Goal: Task Accomplishment & Management: Complete application form

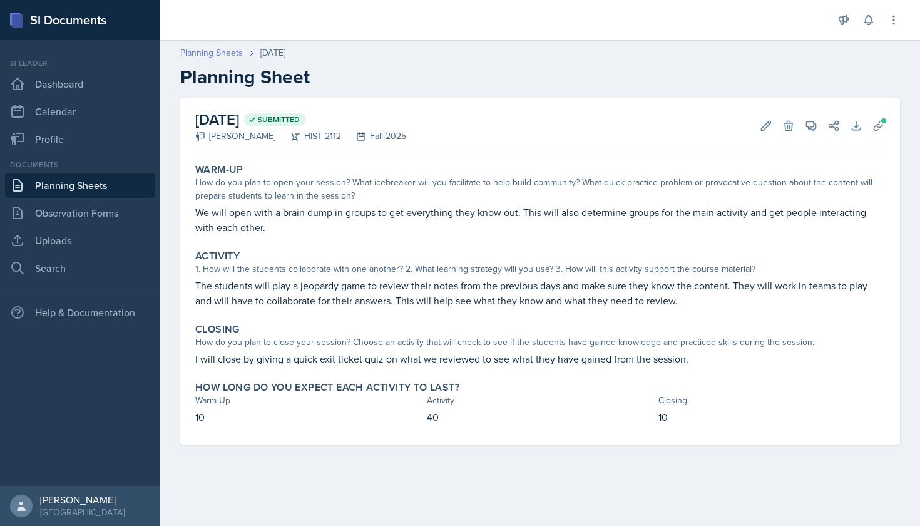
click at [238, 54] on link "Planning Sheets" at bounding box center [211, 52] width 63 height 13
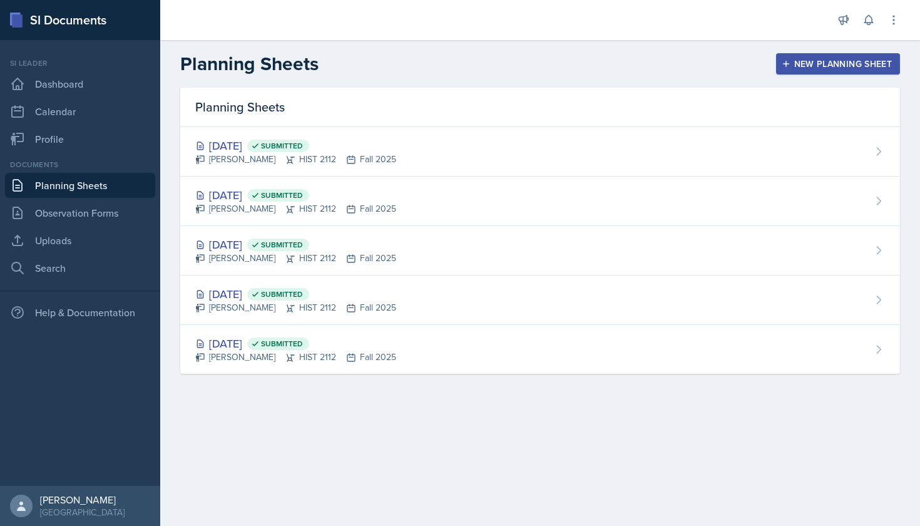
click at [798, 65] on div "New Planning Sheet" at bounding box center [838, 64] width 108 height 10
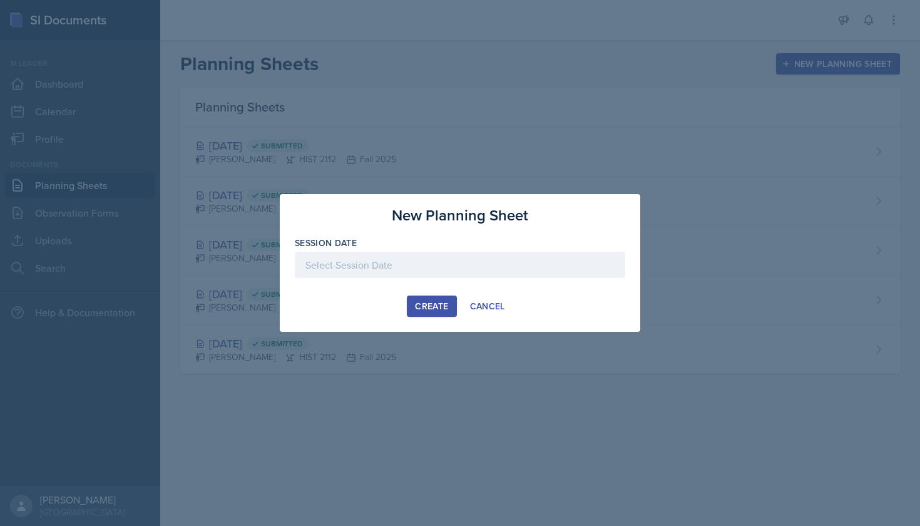
click at [506, 263] on div at bounding box center [460, 265] width 330 height 26
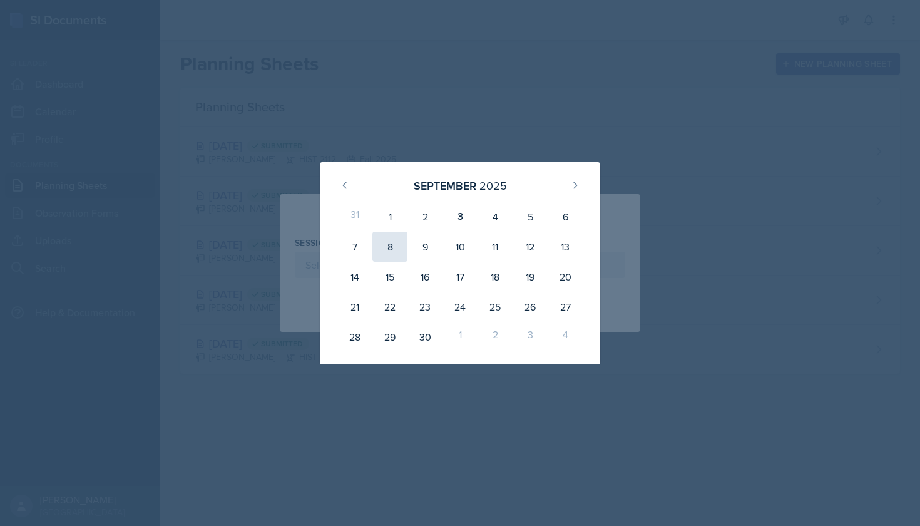
click at [396, 249] on div "8" at bounding box center [389, 247] width 35 height 30
type input "[DATE]"
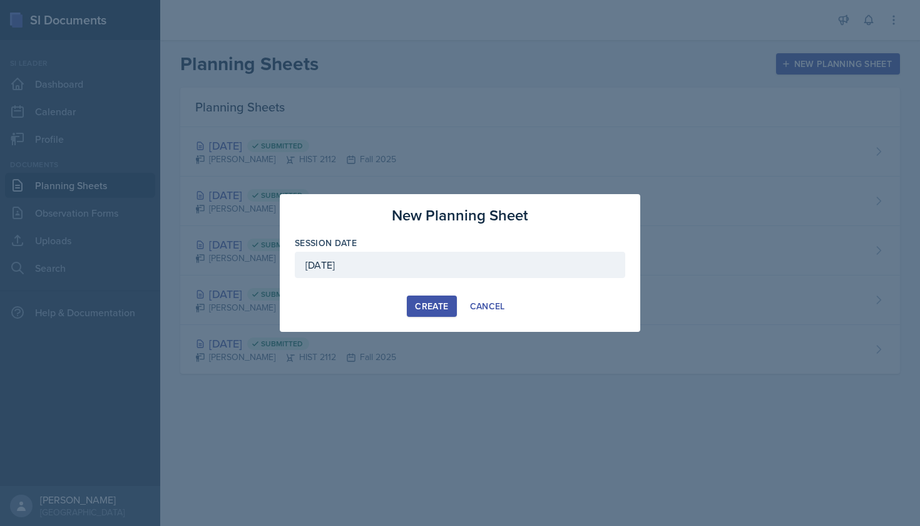
click at [419, 301] on div "Create" at bounding box center [431, 306] width 33 height 10
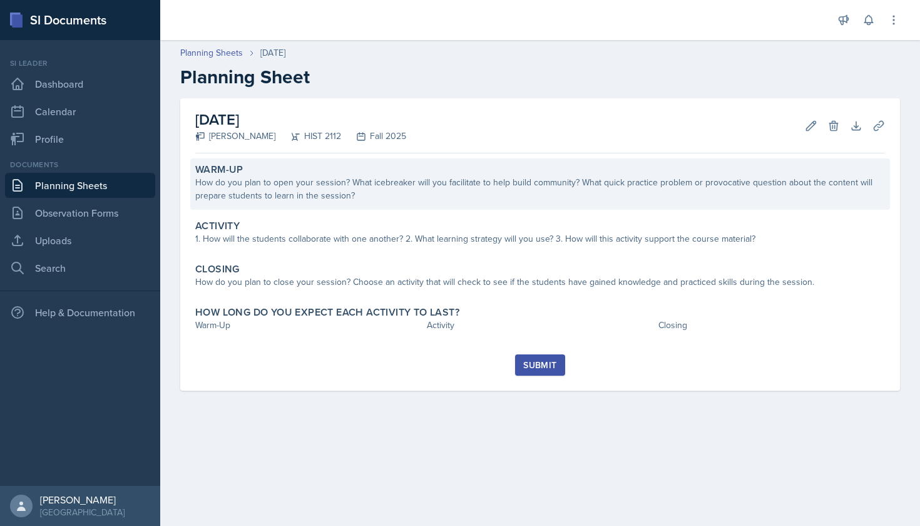
click at [355, 182] on div "How do you plan to open your session? What icebreaker will you facilitate to he…" at bounding box center [540, 189] width 690 height 26
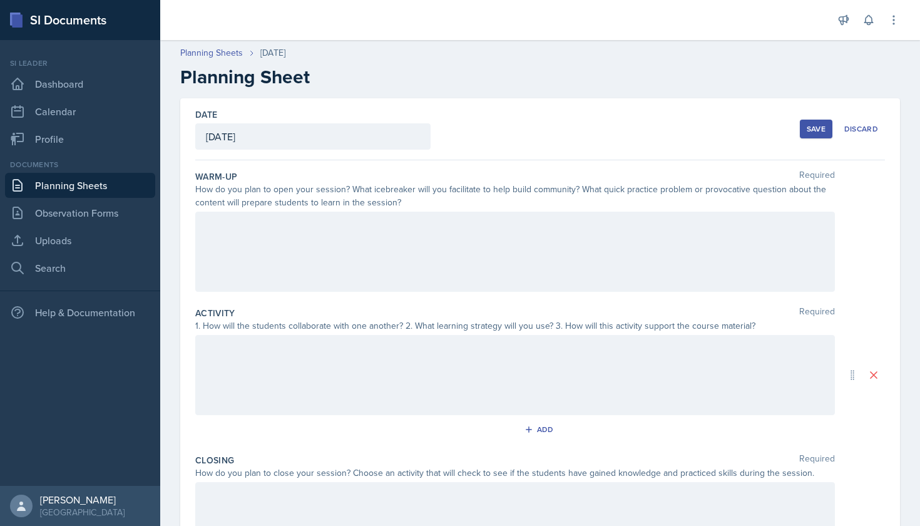
click at [329, 227] on div at bounding box center [515, 252] width 640 height 80
click at [375, 79] on h2 "Planning Sheet" at bounding box center [540, 77] width 720 height 23
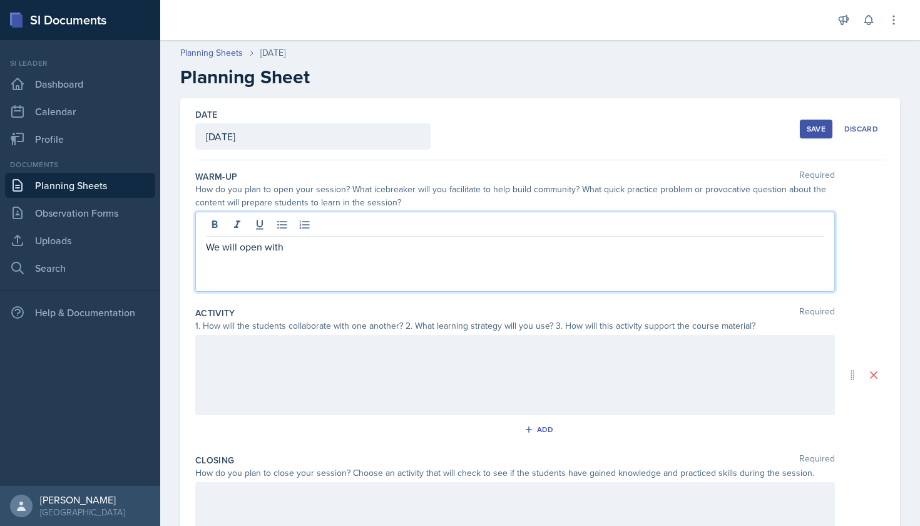
click at [362, 228] on div "We will open with" at bounding box center [515, 252] width 640 height 80
click at [348, 246] on p "We will open with" at bounding box center [515, 246] width 618 height 15
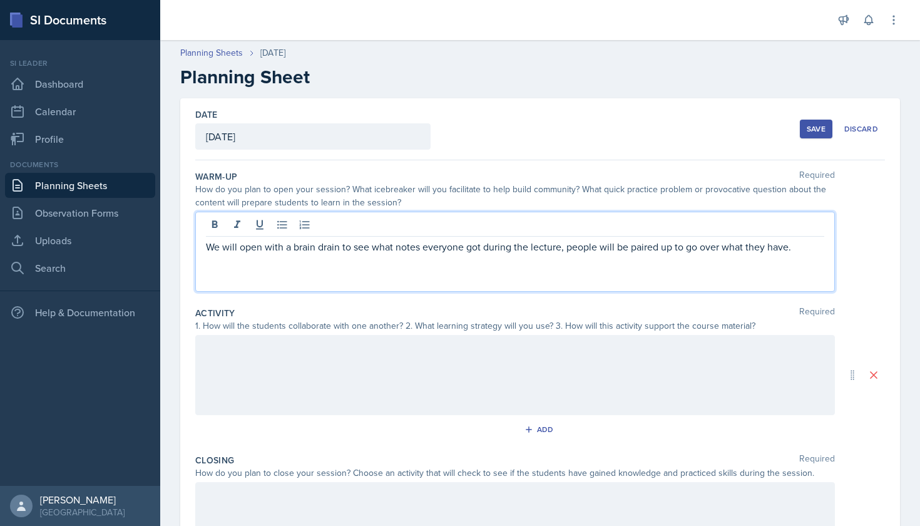
click at [299, 349] on div at bounding box center [515, 375] width 640 height 80
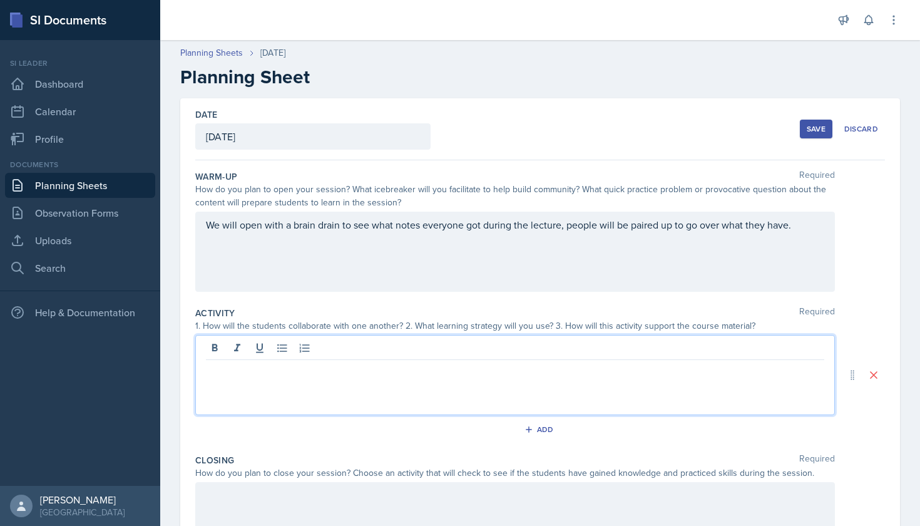
click at [351, 290] on div "We will open with a brain drain to see what notes everyone got during the lectu…" at bounding box center [515, 252] width 640 height 80
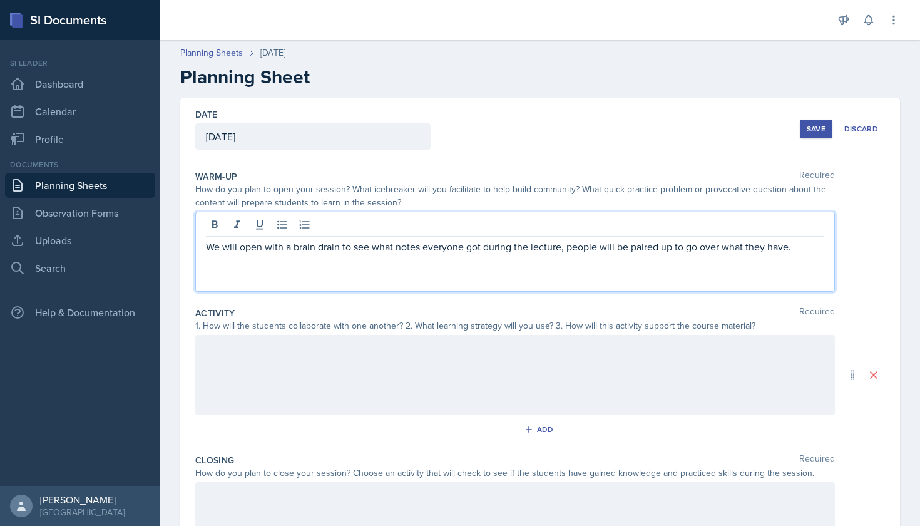
click at [352, 295] on div "Warm-Up Required How do you plan to open your session? What icebreaker will you…" at bounding box center [540, 233] width 690 height 136
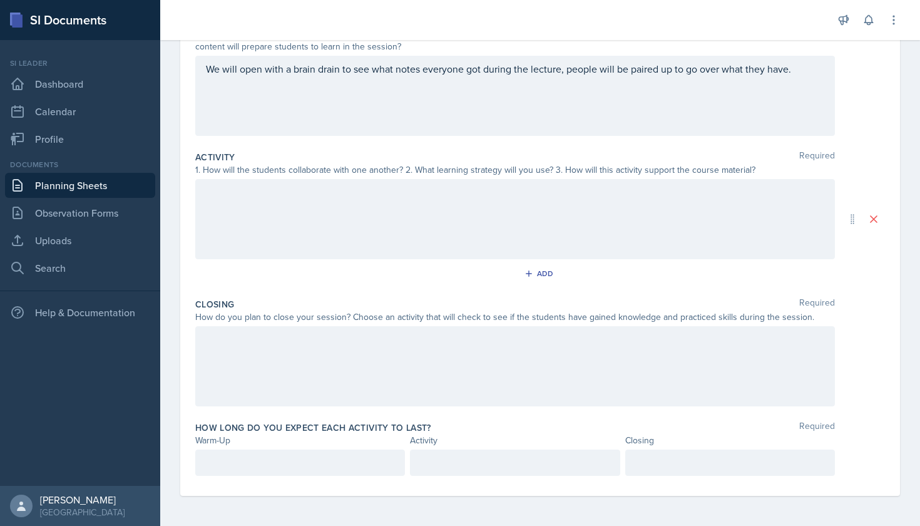
scroll to position [156, 0]
click at [285, 452] on div at bounding box center [300, 462] width 210 height 26
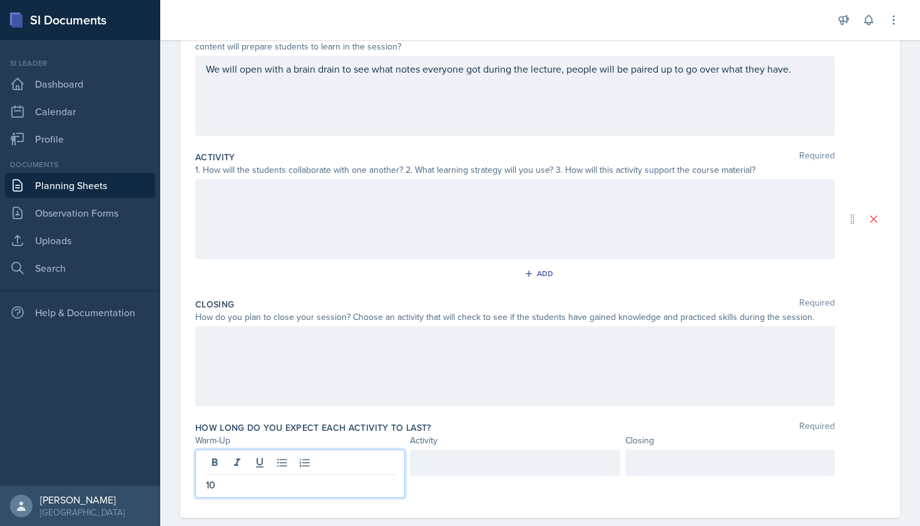
click at [439, 421] on div "How long do you expect each activity to last? Required" at bounding box center [540, 427] width 690 height 13
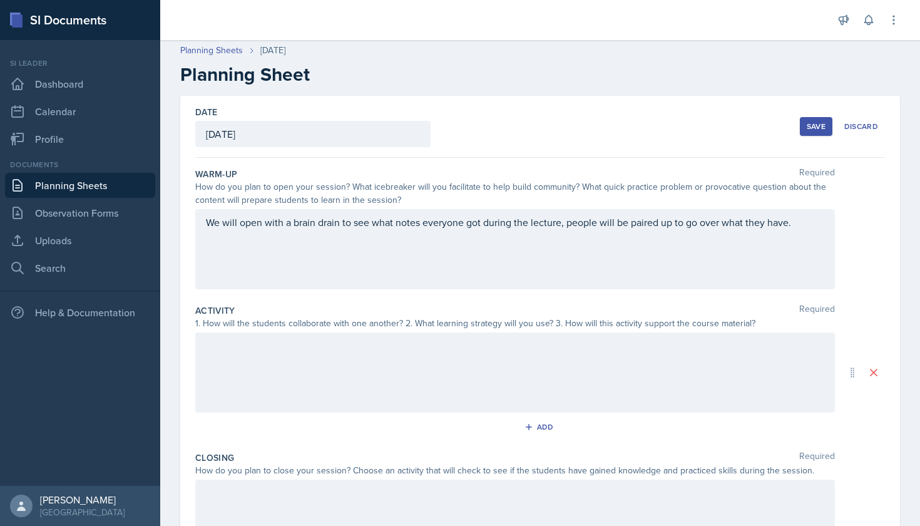
scroll to position [0, 0]
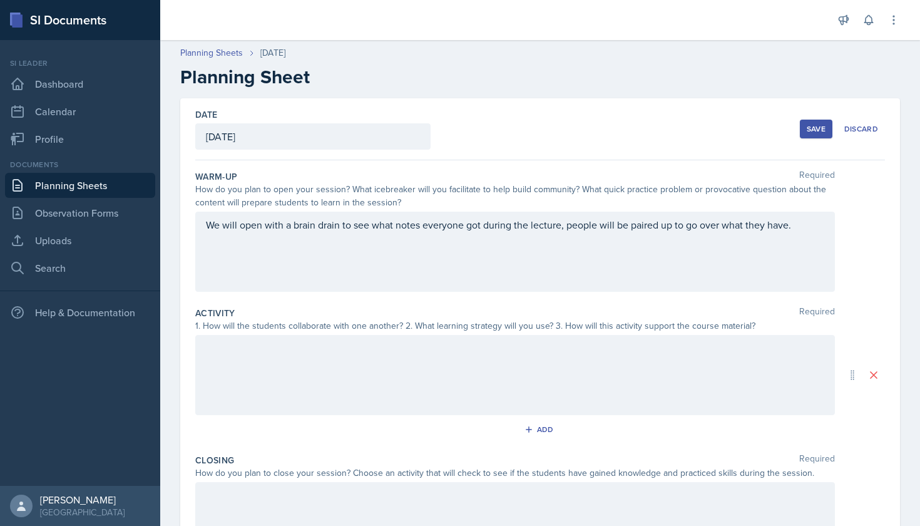
click at [818, 124] on div "Save" at bounding box center [816, 129] width 19 height 10
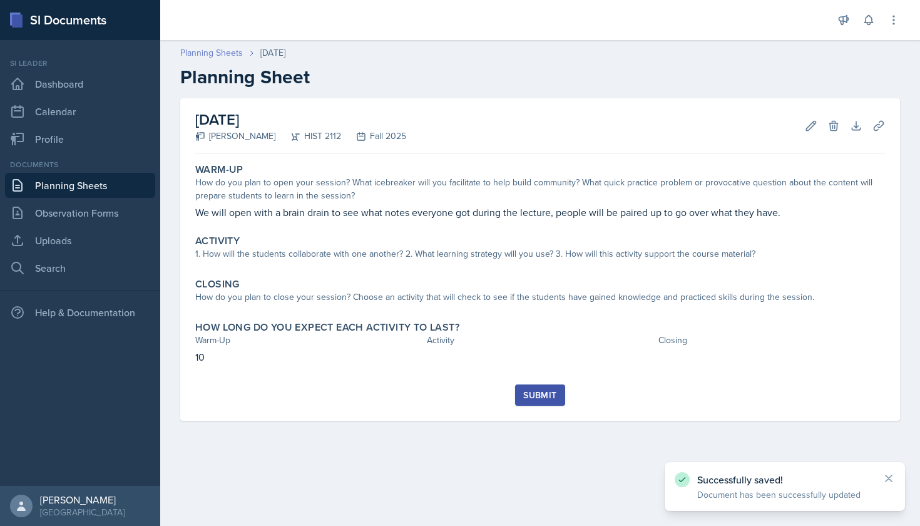
click at [215, 53] on link "Planning Sheets" at bounding box center [211, 52] width 63 height 13
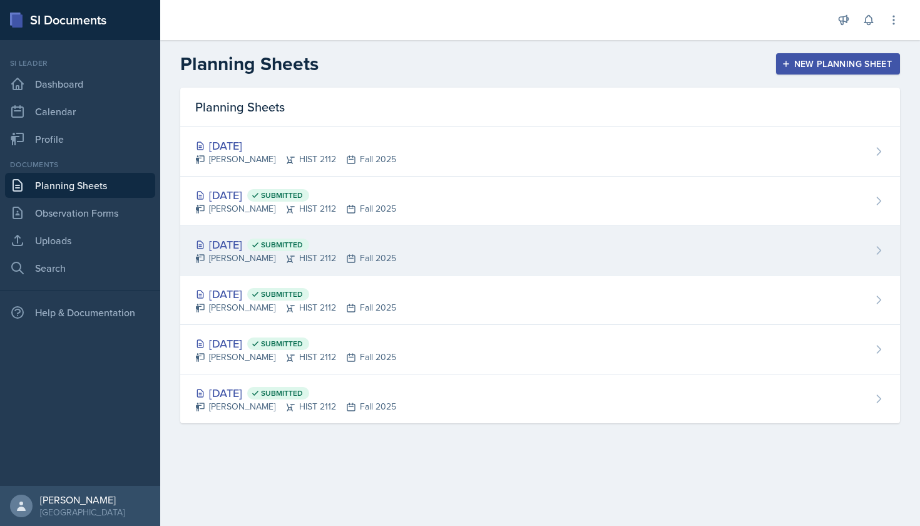
click at [240, 240] on div "[DATE] Submitted" at bounding box center [295, 244] width 201 height 17
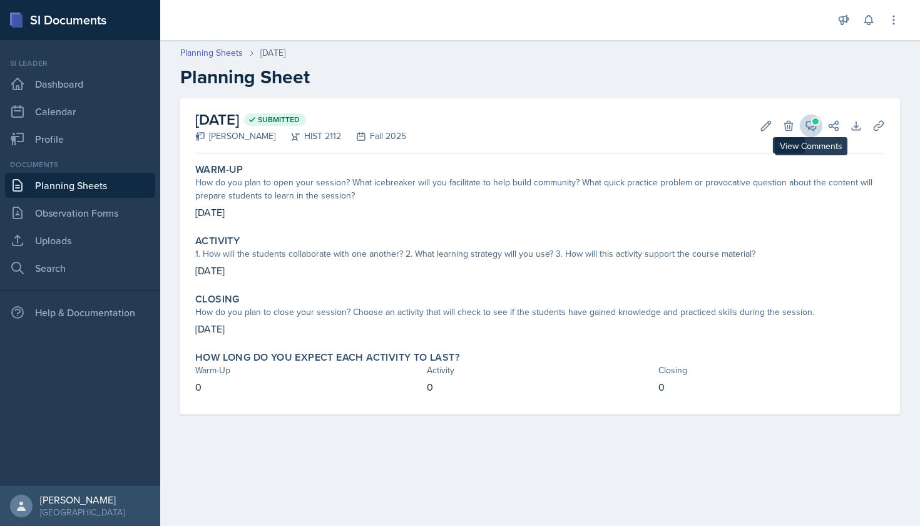
click at [810, 128] on icon at bounding box center [811, 125] width 9 height 9
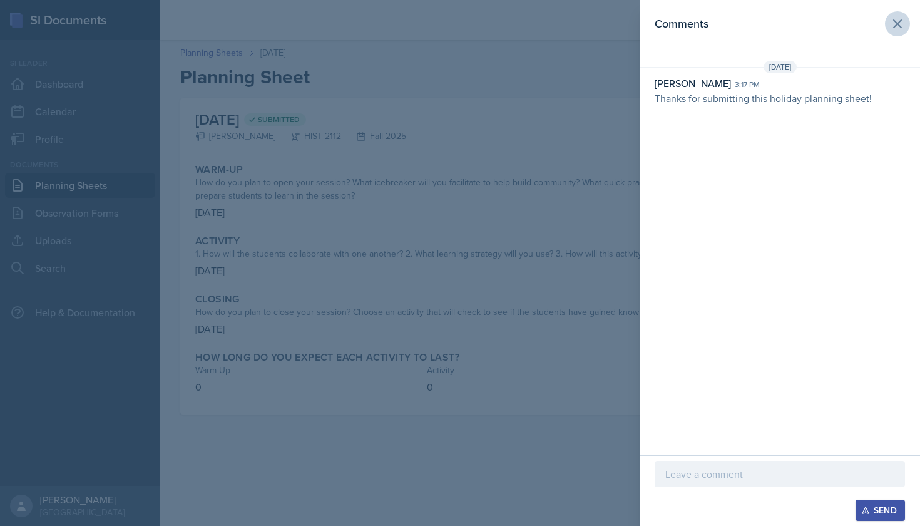
click at [897, 29] on icon at bounding box center [897, 23] width 15 height 15
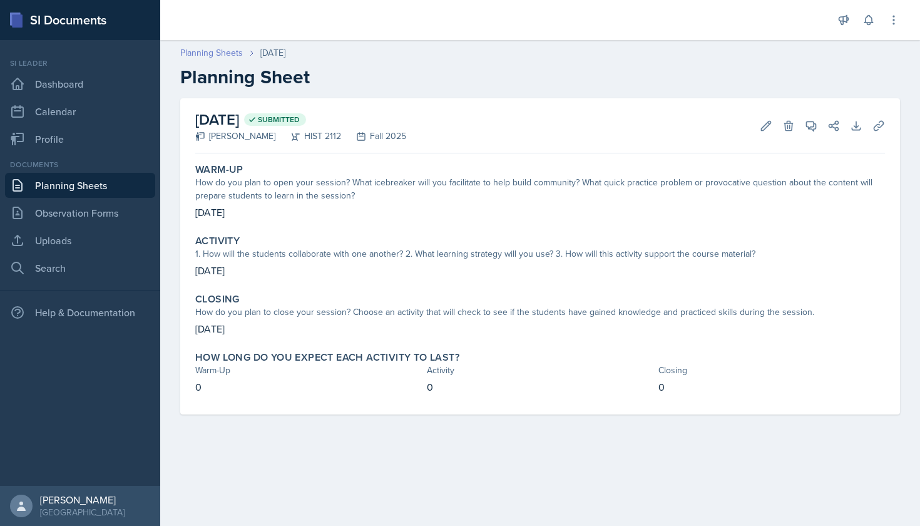
click at [226, 49] on link "Planning Sheets" at bounding box center [211, 52] width 63 height 13
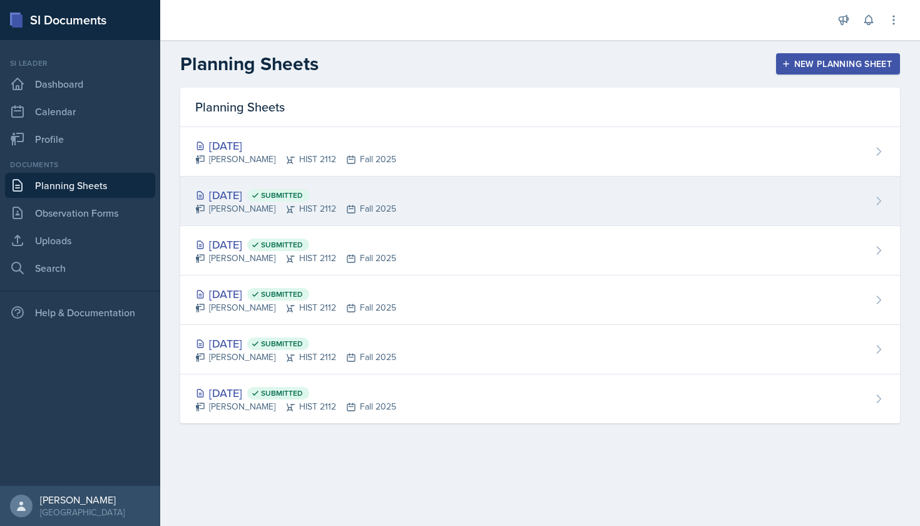
click at [238, 193] on div "[DATE] Submitted" at bounding box center [295, 194] width 201 height 17
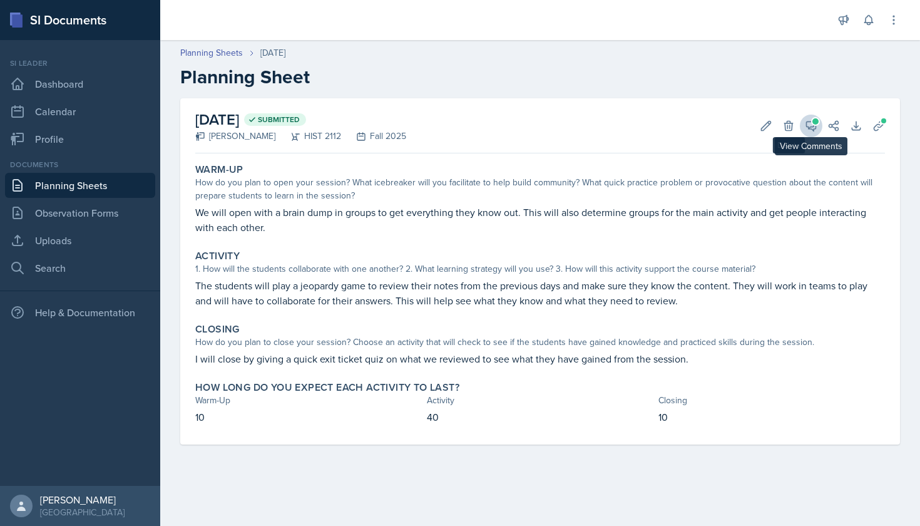
click at [810, 128] on icon at bounding box center [811, 125] width 9 height 9
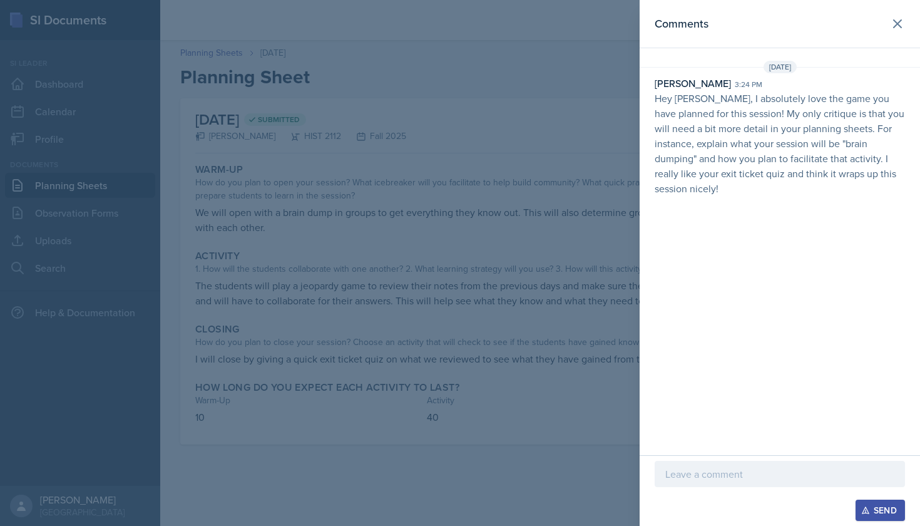
click at [703, 476] on p at bounding box center [779, 473] width 229 height 15
click at [885, 507] on div "Send" at bounding box center [880, 510] width 33 height 10
click at [496, 126] on div at bounding box center [460, 263] width 920 height 526
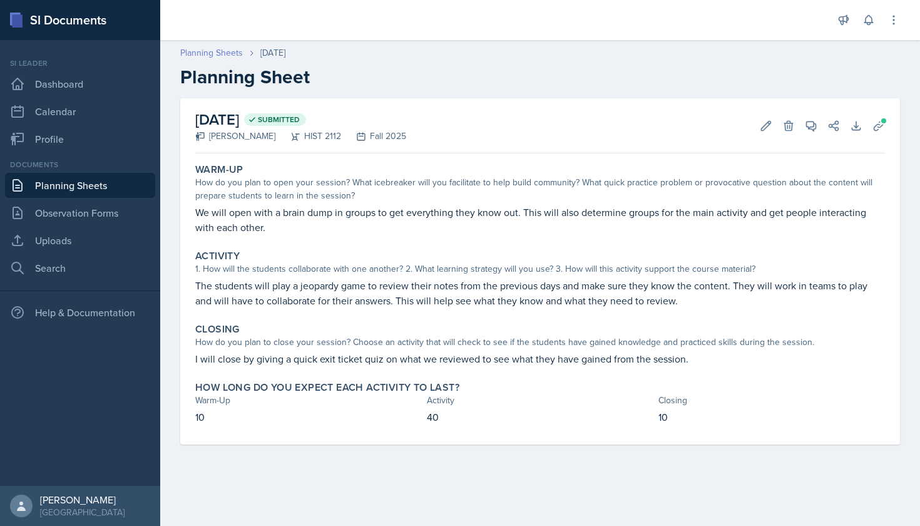
click at [233, 54] on link "Planning Sheets" at bounding box center [211, 52] width 63 height 13
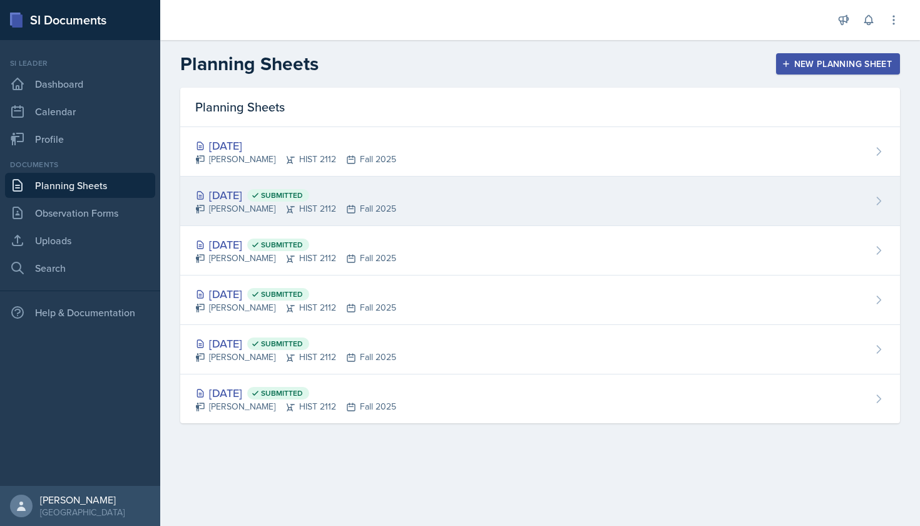
click at [221, 188] on div "[DATE] Submitted" at bounding box center [295, 194] width 201 height 17
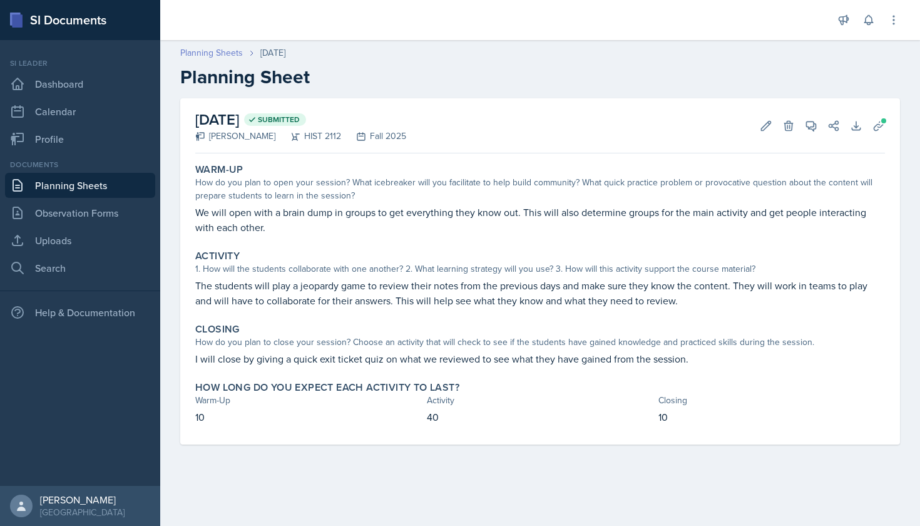
click at [224, 51] on link "Planning Sheets" at bounding box center [211, 52] width 63 height 13
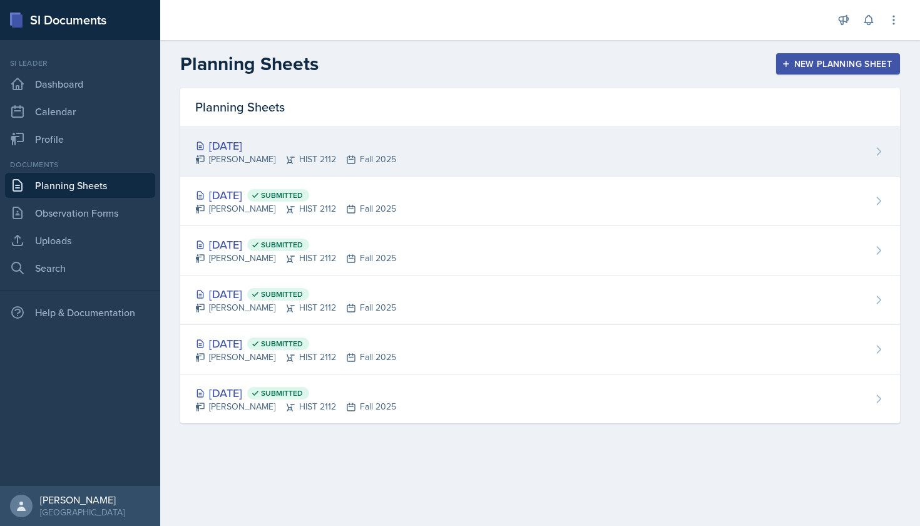
click at [250, 140] on div "[DATE]" at bounding box center [295, 145] width 201 height 17
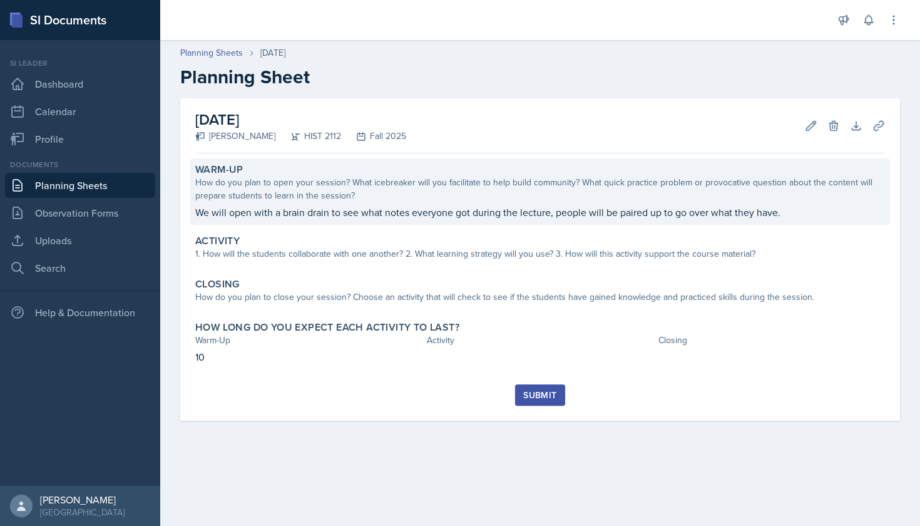
click at [334, 217] on p "We will open with a brain drain to see what notes everyone got during the lectu…" at bounding box center [540, 212] width 690 height 15
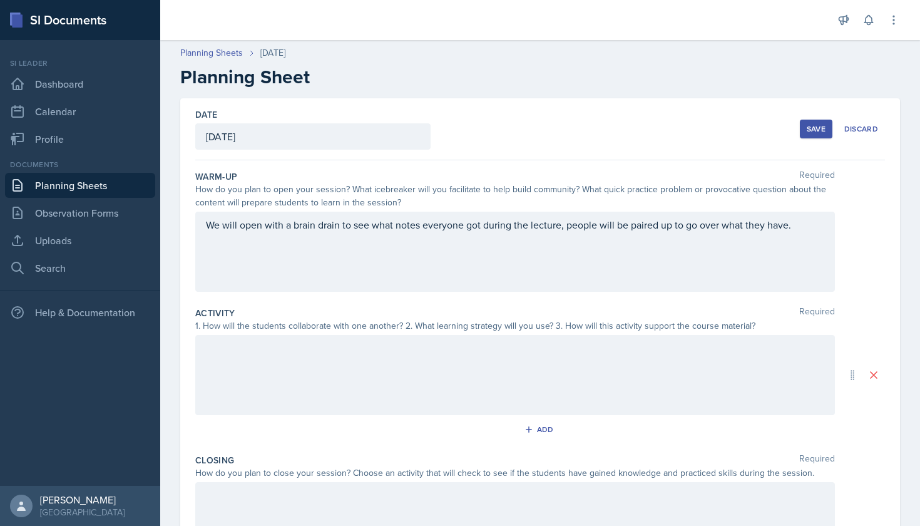
click at [342, 225] on div "We will open with a brain drain to see what notes everyone got during the lectu…" at bounding box center [515, 252] width 640 height 80
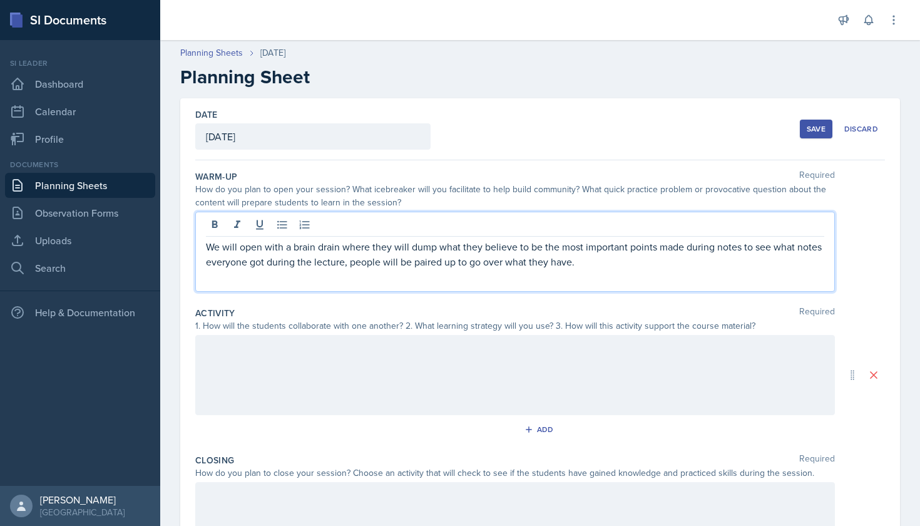
click at [597, 262] on p "We will open with a brain drain where they will dump what they believe to be th…" at bounding box center [515, 254] width 618 height 30
click at [482, 377] on div at bounding box center [515, 375] width 640 height 80
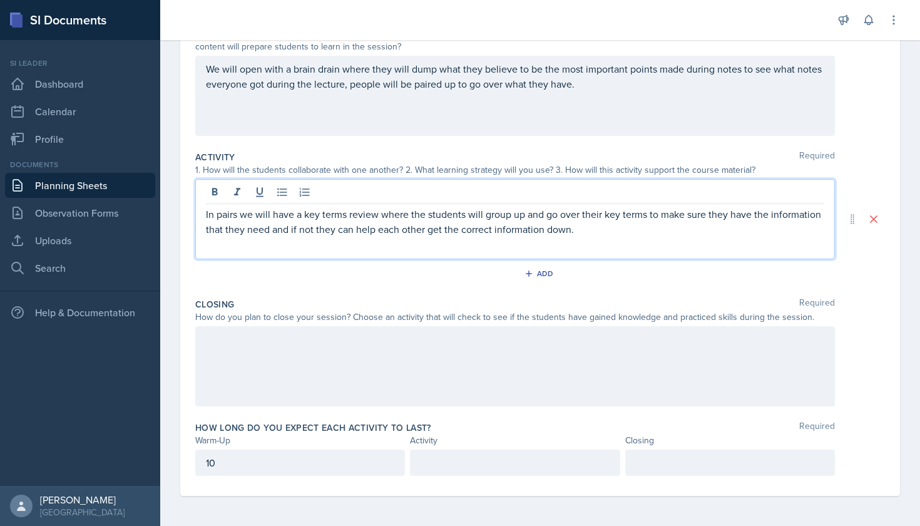
scroll to position [156, 0]
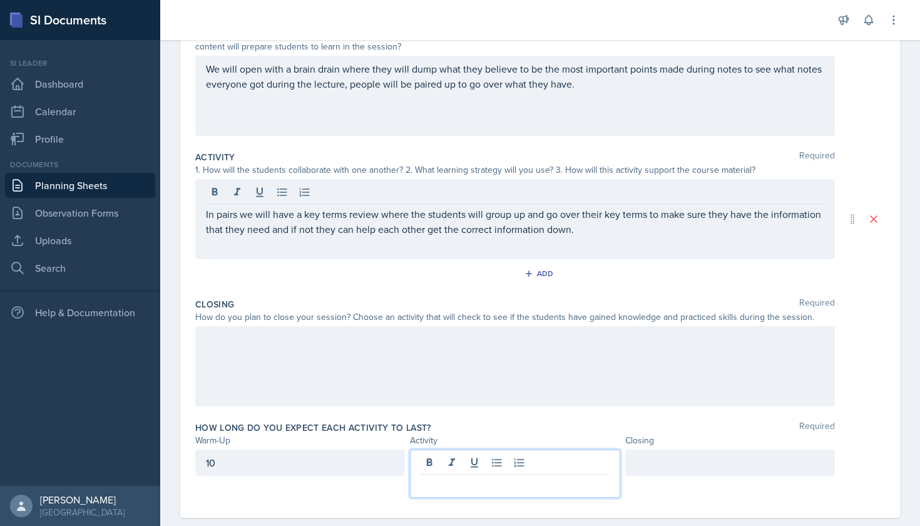
click at [576, 460] on div at bounding box center [515, 473] width 210 height 48
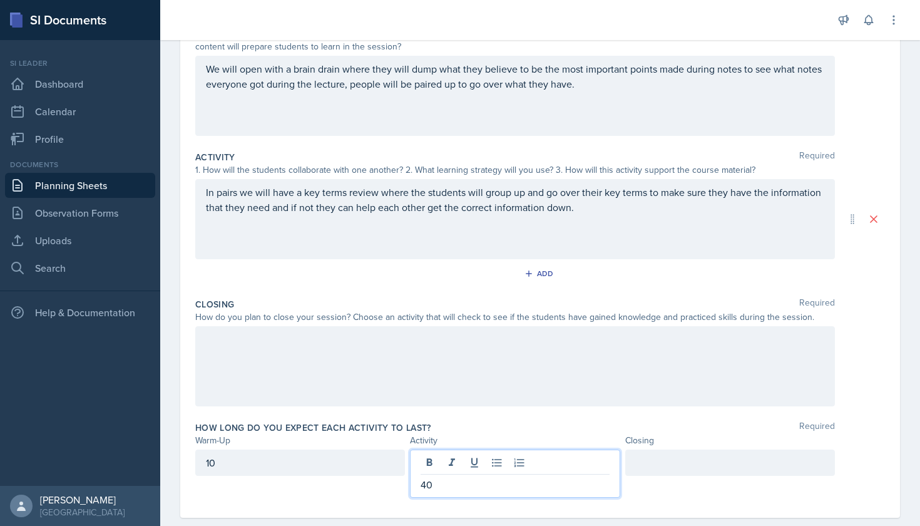
click at [656, 470] on div at bounding box center [730, 462] width 210 height 26
click at [579, 412] on div "Closing Required How do you plan to close your session? Choose an activity that…" at bounding box center [540, 354] width 690 height 123
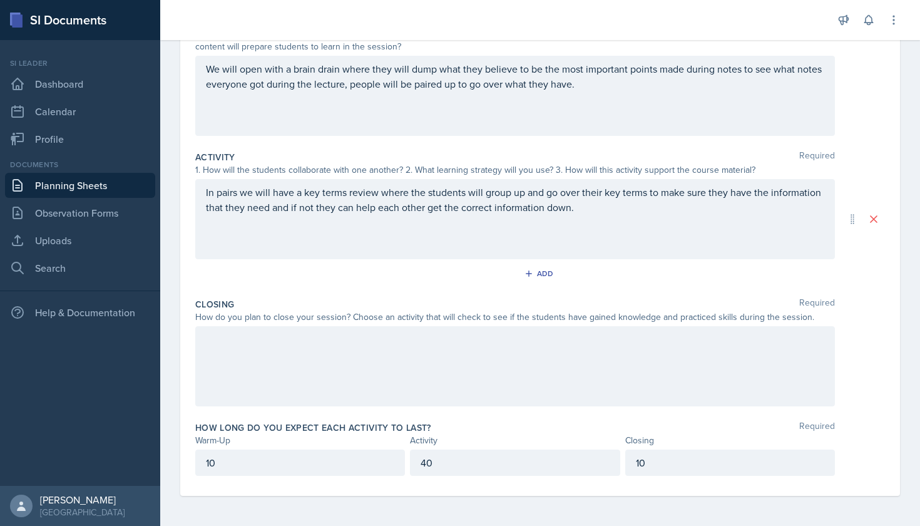
click at [529, 346] on div at bounding box center [515, 366] width 640 height 80
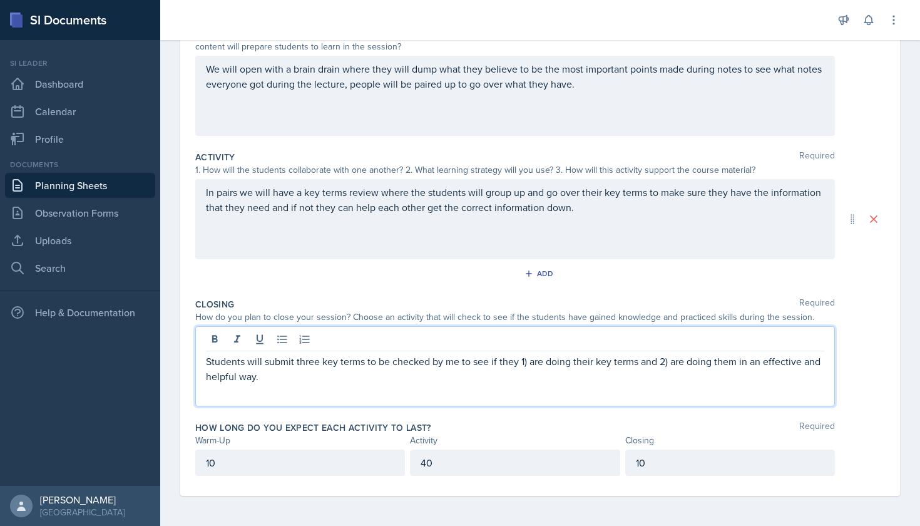
click at [541, 419] on div "How long do you expect each activity to last? Required Warm-Up Activity Closing…" at bounding box center [540, 450] width 690 height 69
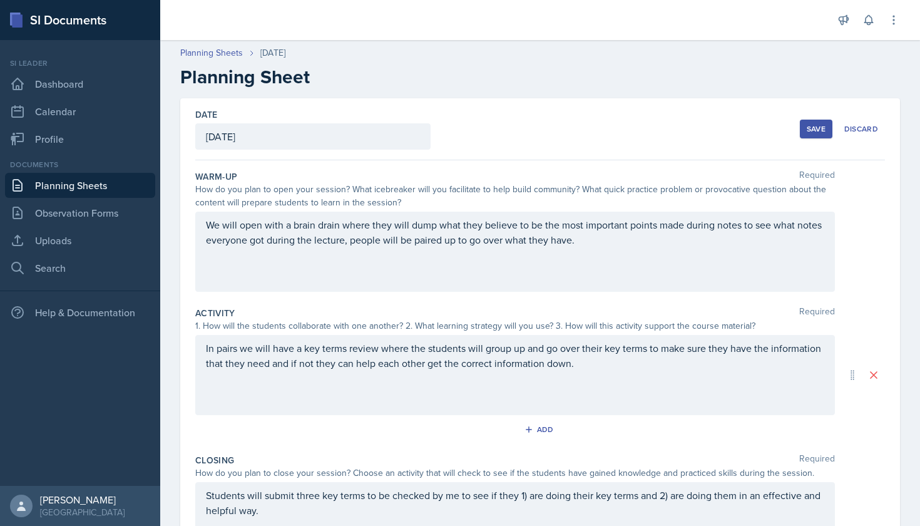
scroll to position [0, 0]
click at [811, 131] on div "Save" at bounding box center [816, 129] width 19 height 10
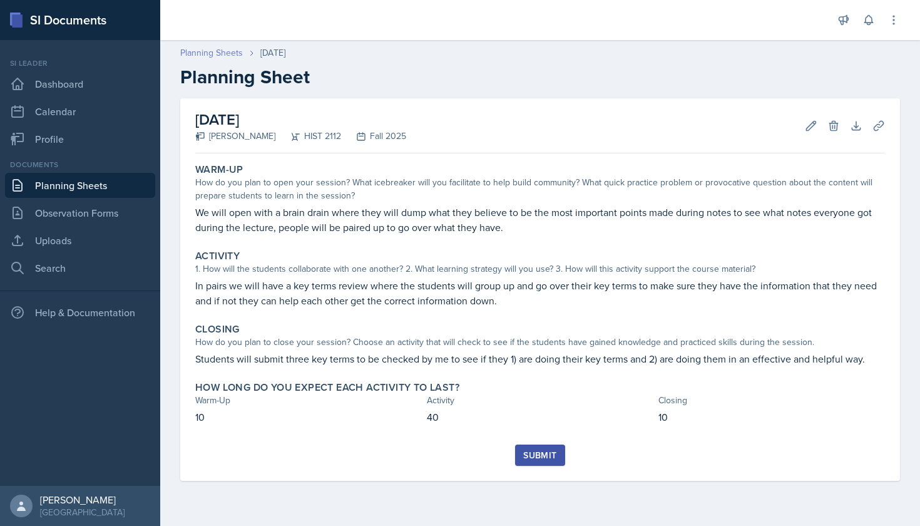
click at [238, 53] on link "Planning Sheets" at bounding box center [211, 52] width 63 height 13
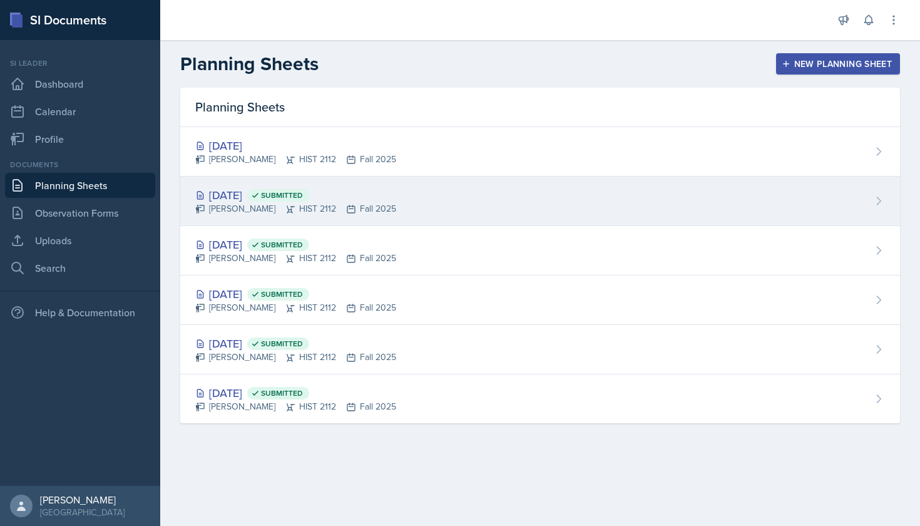
click at [255, 190] on div "[DATE] Submitted" at bounding box center [295, 194] width 201 height 17
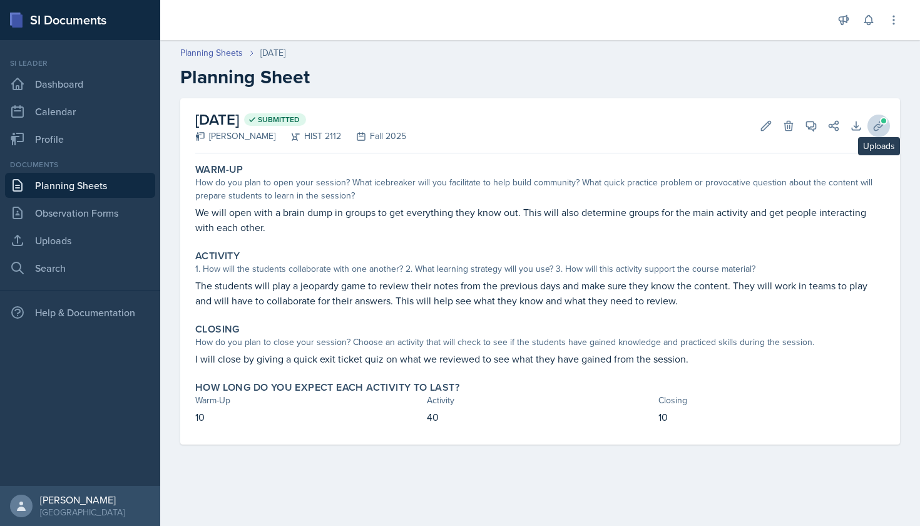
click at [884, 125] on icon at bounding box center [878, 126] width 13 height 13
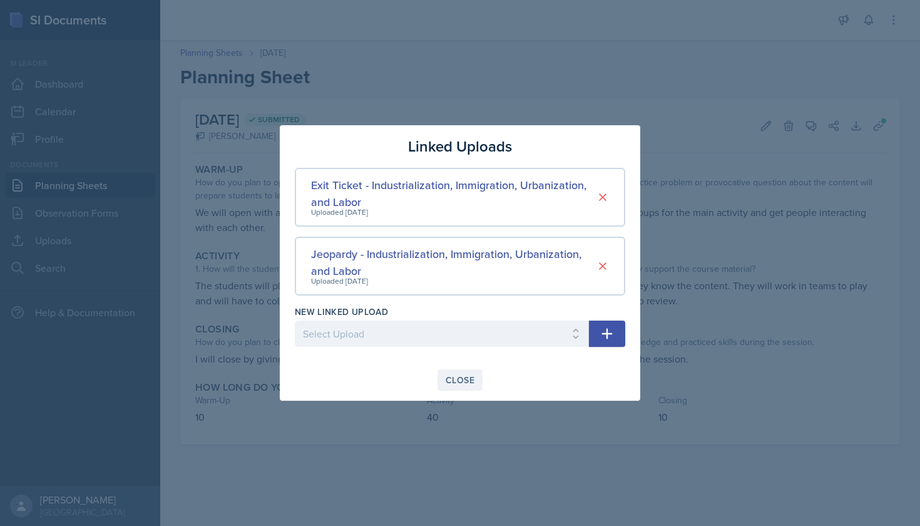
click at [457, 372] on button "Close" at bounding box center [459, 379] width 45 height 21
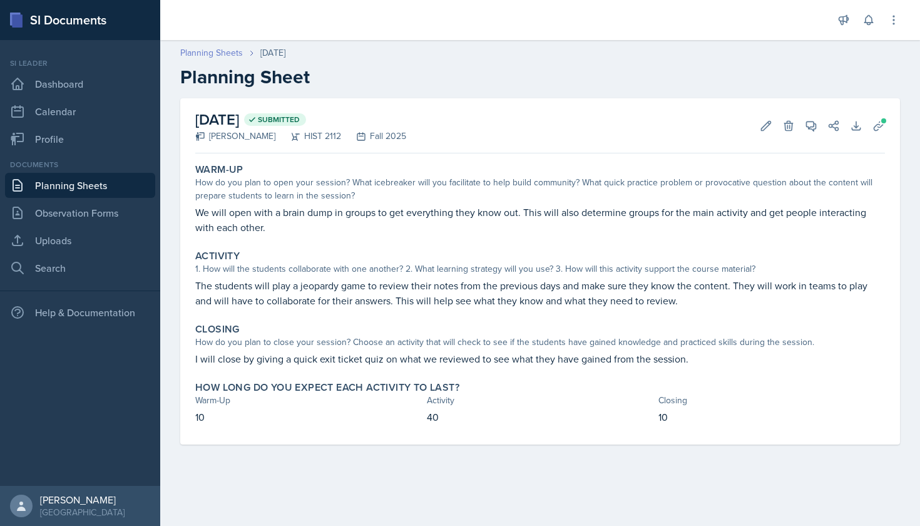
click at [231, 53] on link "Planning Sheets" at bounding box center [211, 52] width 63 height 13
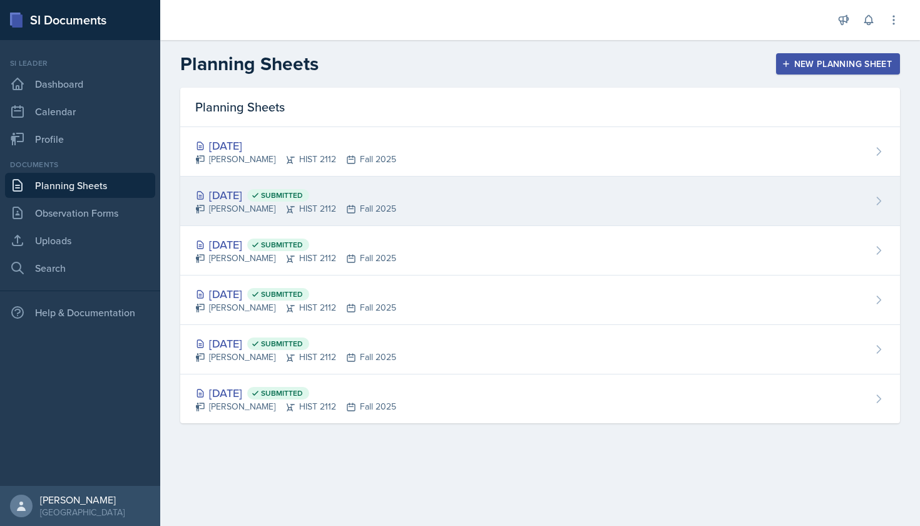
click at [258, 190] on div "[DATE] Submitted" at bounding box center [295, 194] width 201 height 17
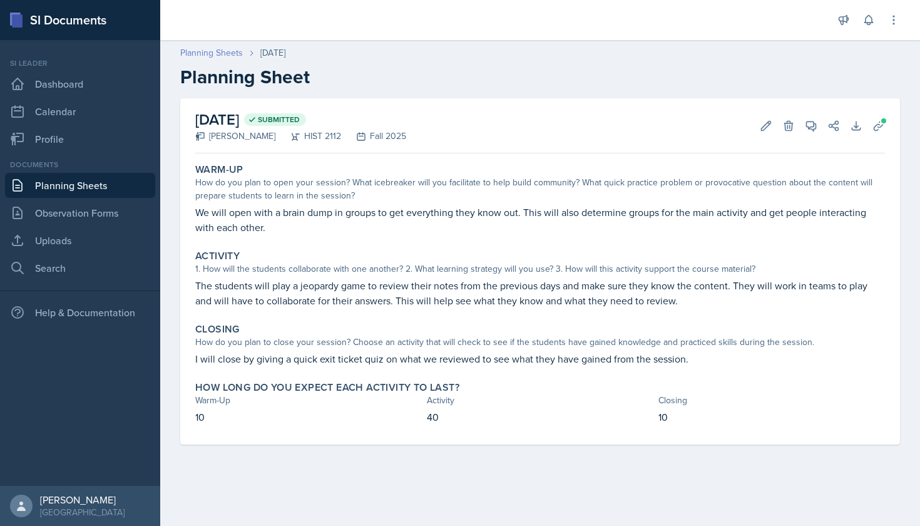
click at [223, 53] on link "Planning Sheets" at bounding box center [211, 52] width 63 height 13
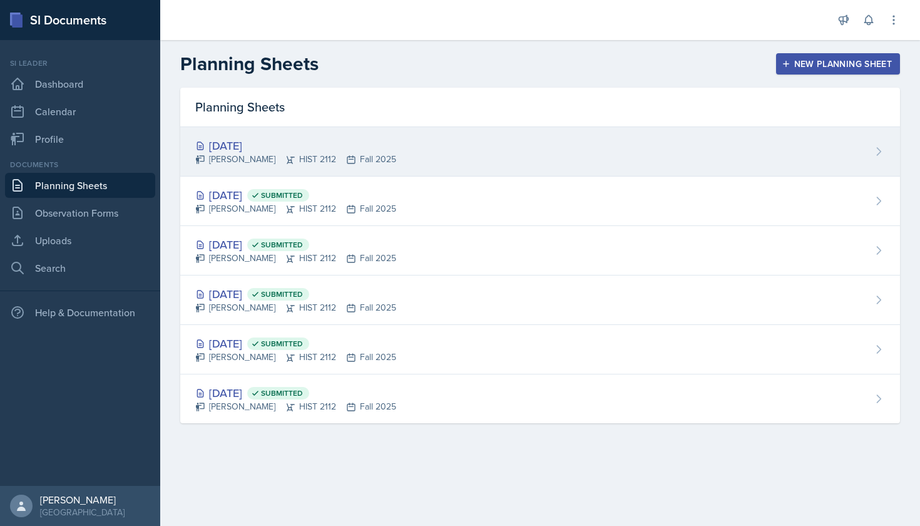
click at [267, 135] on div "[DATE] [PERSON_NAME] HIST 2112 Fall 2025" at bounding box center [540, 151] width 720 height 49
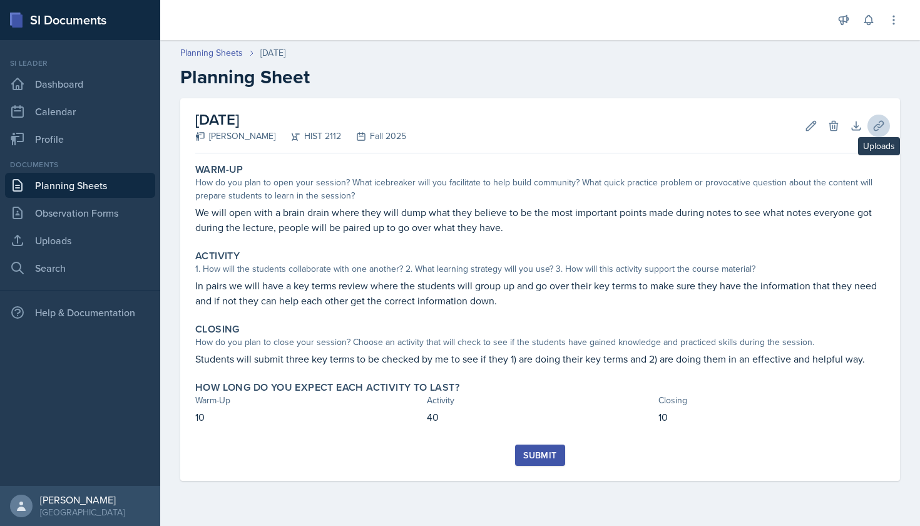
click at [870, 126] on button "Uploads" at bounding box center [878, 126] width 23 height 23
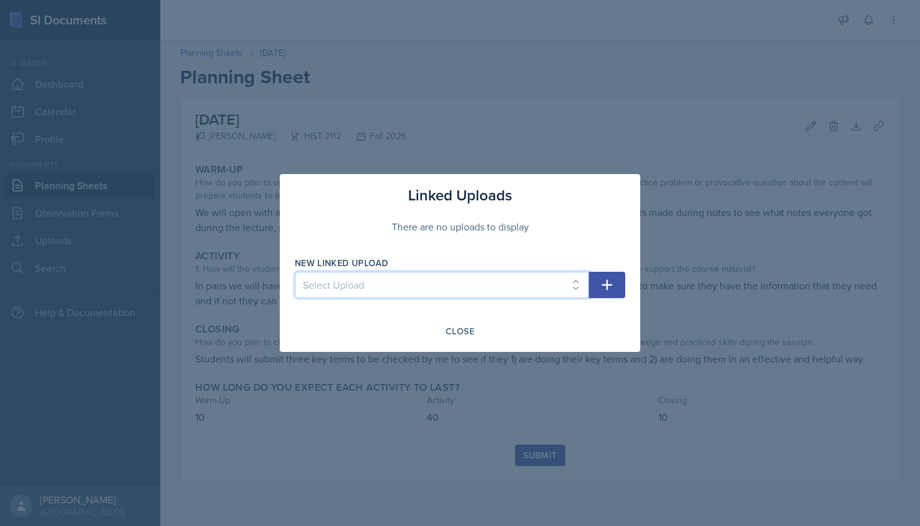
select select "e869e8ab-cad6-4500-a9eb-0f2b684c197e"
click at [601, 282] on icon "button" at bounding box center [606, 284] width 15 height 15
select select
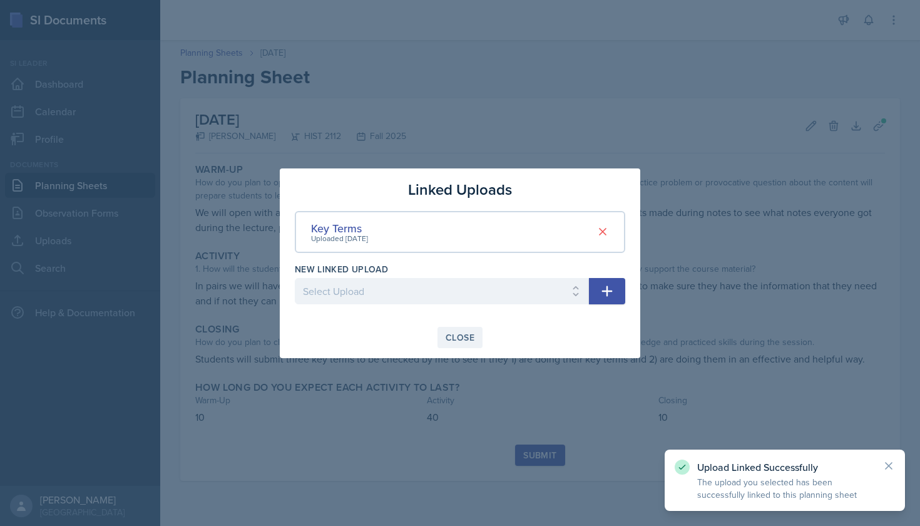
click at [467, 334] on div "Close" at bounding box center [460, 337] width 29 height 10
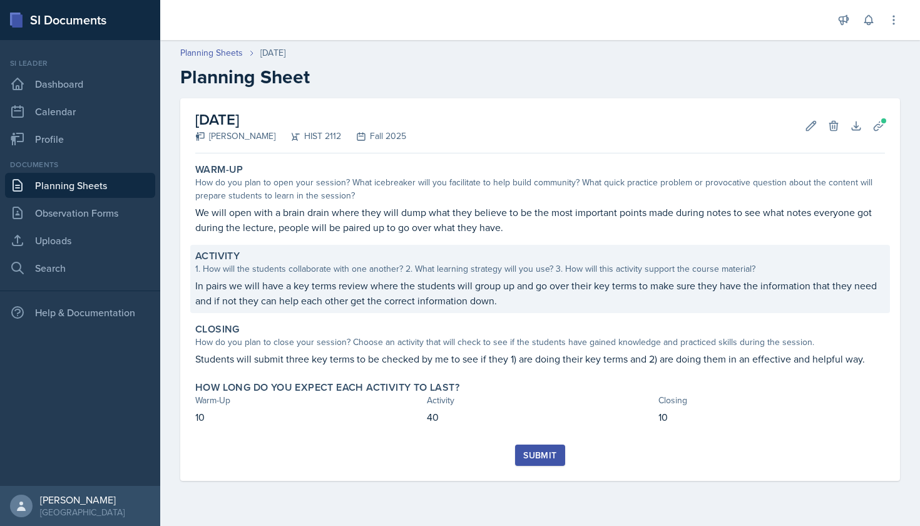
click at [319, 283] on p "In pairs we will have a key terms review where the students will group up and g…" at bounding box center [540, 293] width 690 height 30
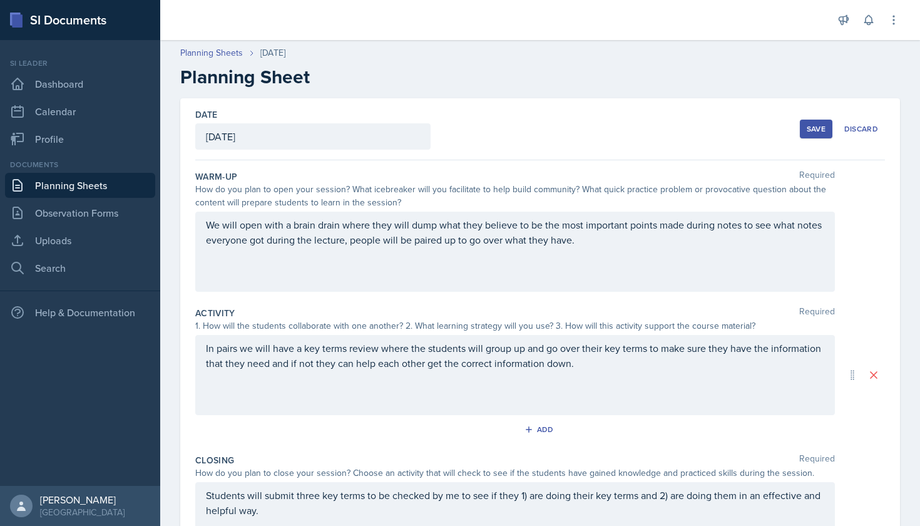
click at [253, 349] on div "In pairs we will have a key terms review where the students will group up and g…" at bounding box center [515, 375] width 640 height 80
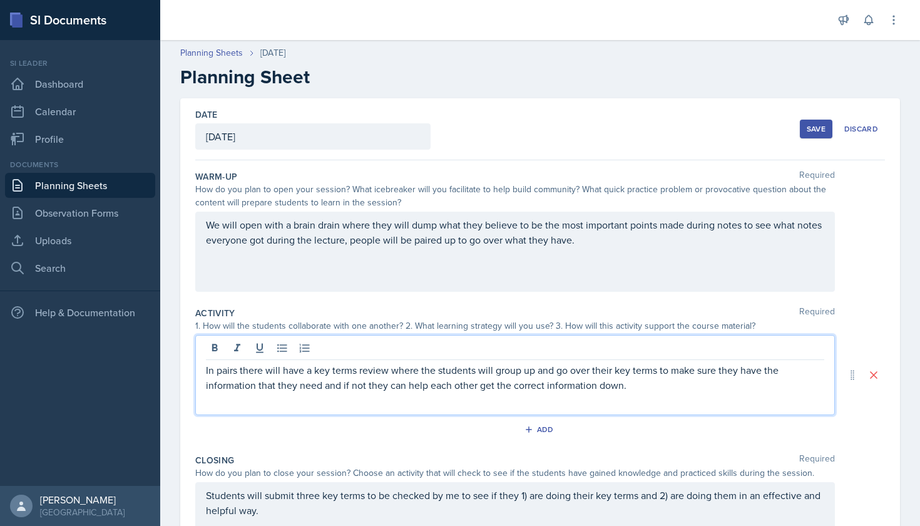
click at [303, 373] on p "In pairs there will have a key terms review where the students will group up an…" at bounding box center [515, 377] width 618 height 30
click at [235, 372] on p "In pairs there will be a key terms review where the students will group up and …" at bounding box center [515, 377] width 618 height 30
click at [581, 387] on p "In pairs, there will be a key terms review where the students will group up and…" at bounding box center [515, 377] width 618 height 30
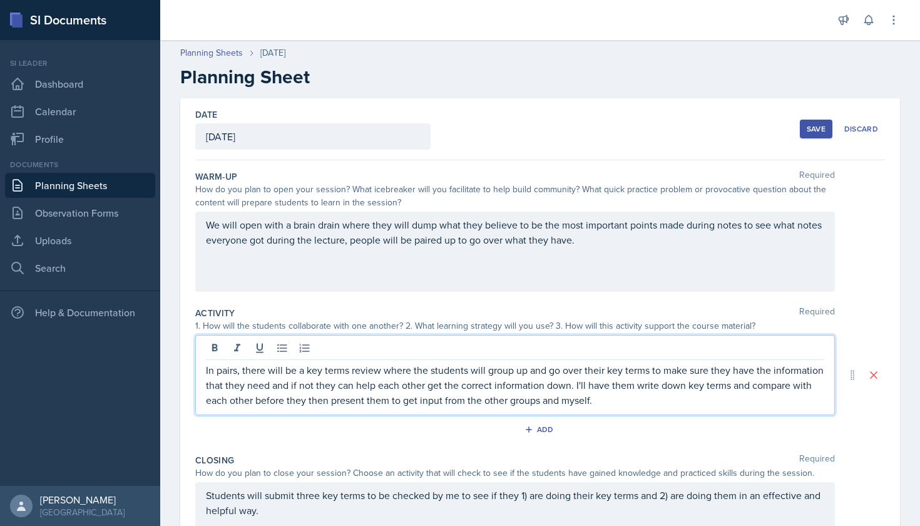
click at [666, 437] on div "Add" at bounding box center [540, 432] width 690 height 24
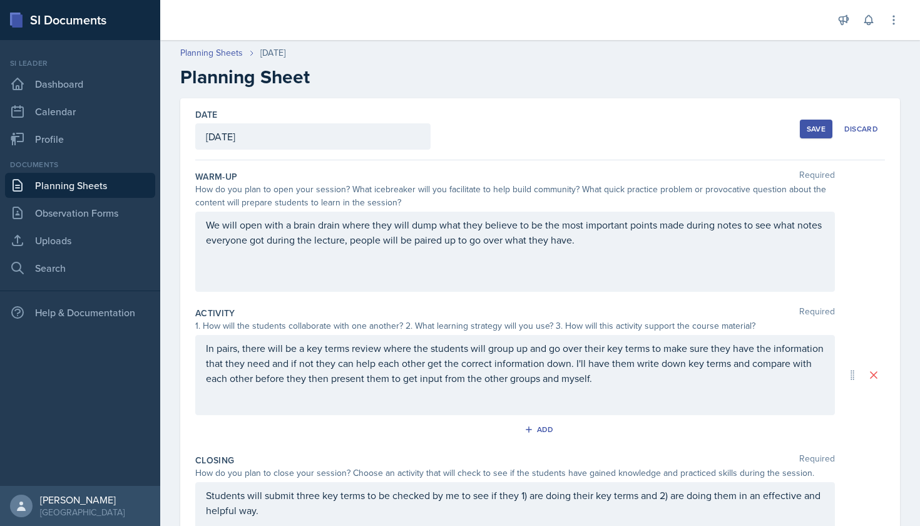
click at [811, 252] on div "We will open with a brain drain where they will dump what they believe to be th…" at bounding box center [515, 252] width 640 height 80
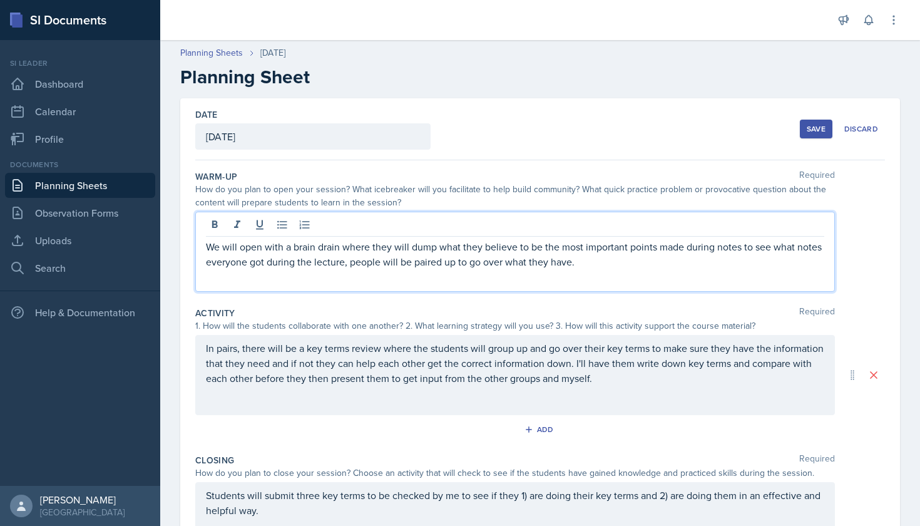
click at [720, 273] on div "We will open with a brain drain where they will dump what they believe to be th…" at bounding box center [515, 252] width 640 height 80
click at [626, 260] on p "We will open with a brain drain where they will dump what they believe to be th…" at bounding box center [515, 254] width 618 height 30
click at [553, 158] on div "Date [DATE] [DATE] 31 1 2 3 4 5 6 7 8 9 10 11 12 13 14 15 16 17 18 19 20 21 22 …" at bounding box center [540, 129] width 690 height 62
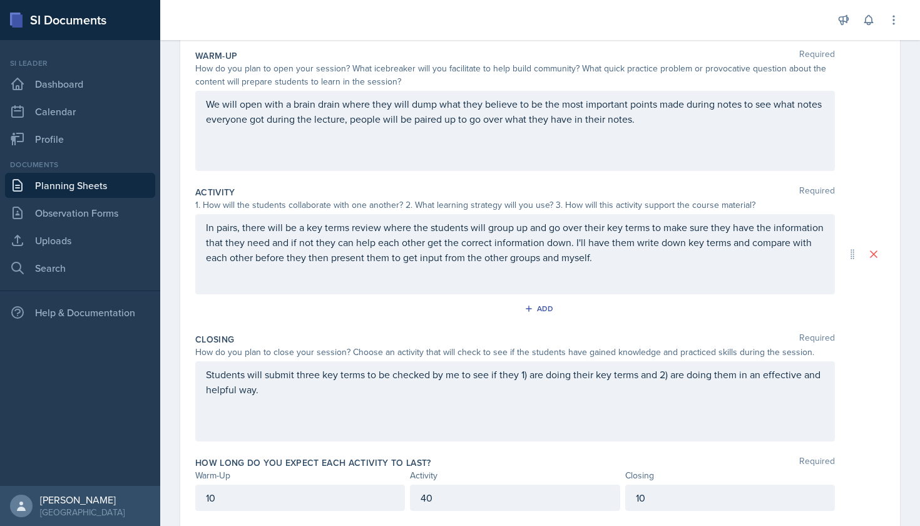
scroll to position [121, 0]
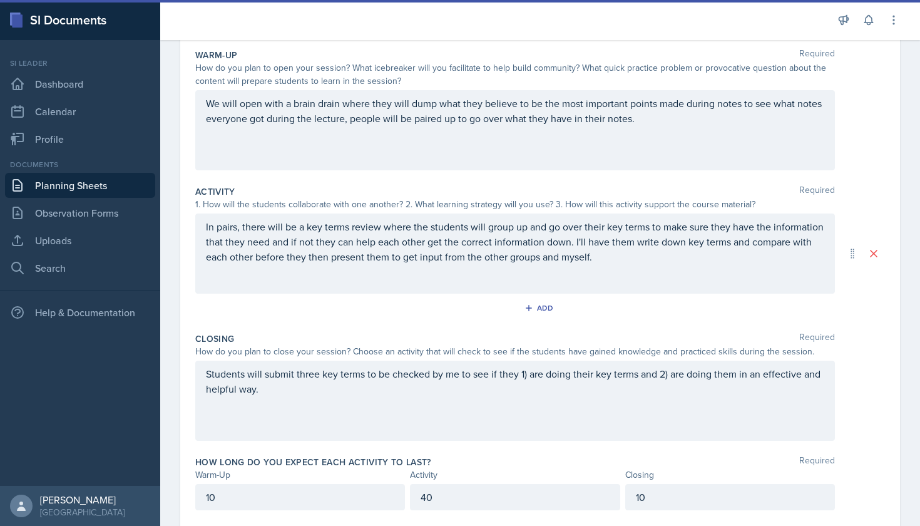
click at [237, 228] on div "In pairs, there will be a key terms review where the students will group up and…" at bounding box center [515, 253] width 640 height 80
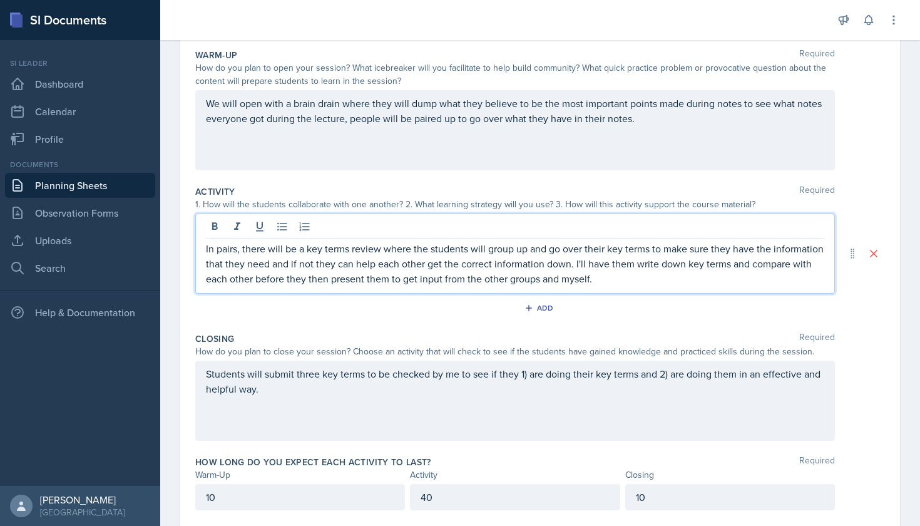
click at [238, 251] on p "In pairs, there will be a key terms review where the students will group up and…" at bounding box center [515, 263] width 618 height 45
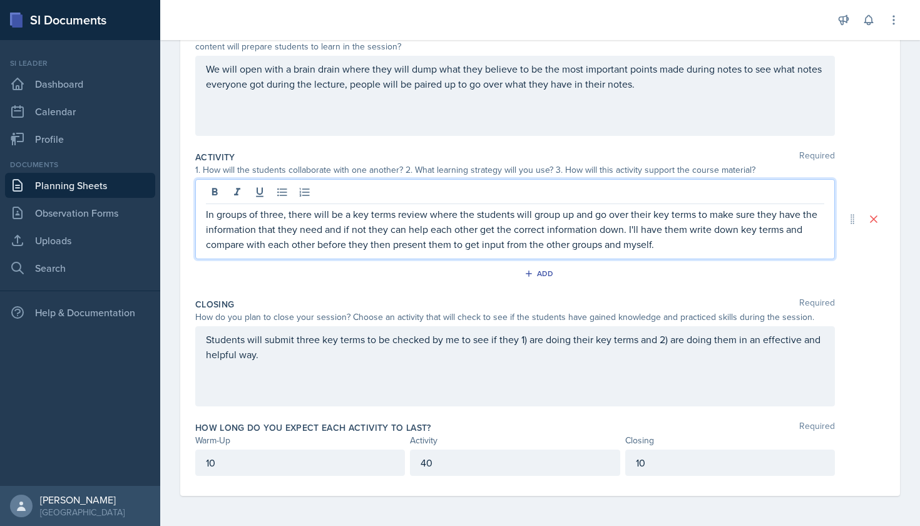
scroll to position [156, 0]
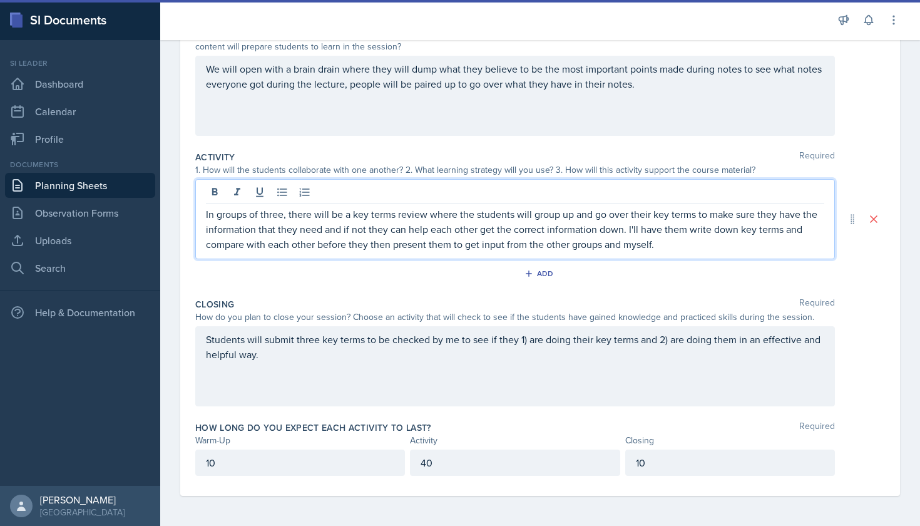
click at [273, 367] on div "Students will submit three key terms to be checked by me to see if they 1) are …" at bounding box center [515, 366] width 640 height 80
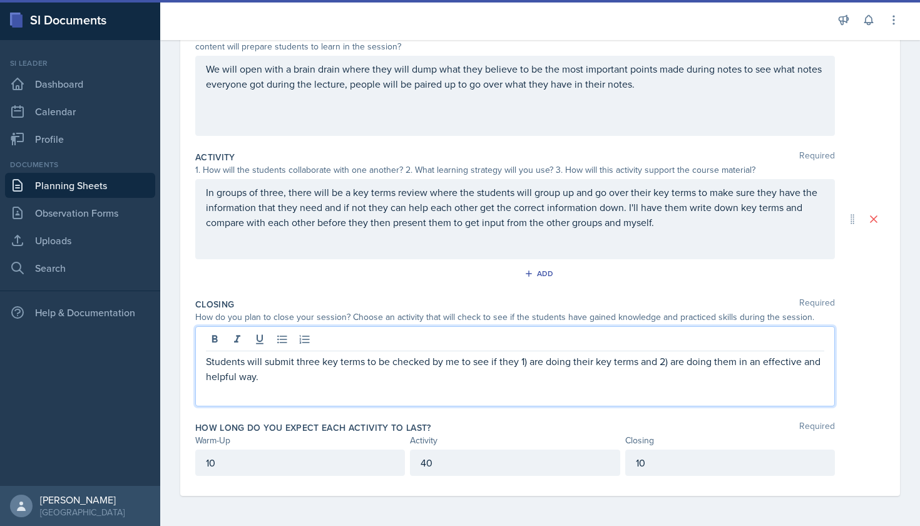
click at [286, 374] on p "Students will submit three key terms to be checked by me to see if they 1) are …" at bounding box center [515, 369] width 618 height 30
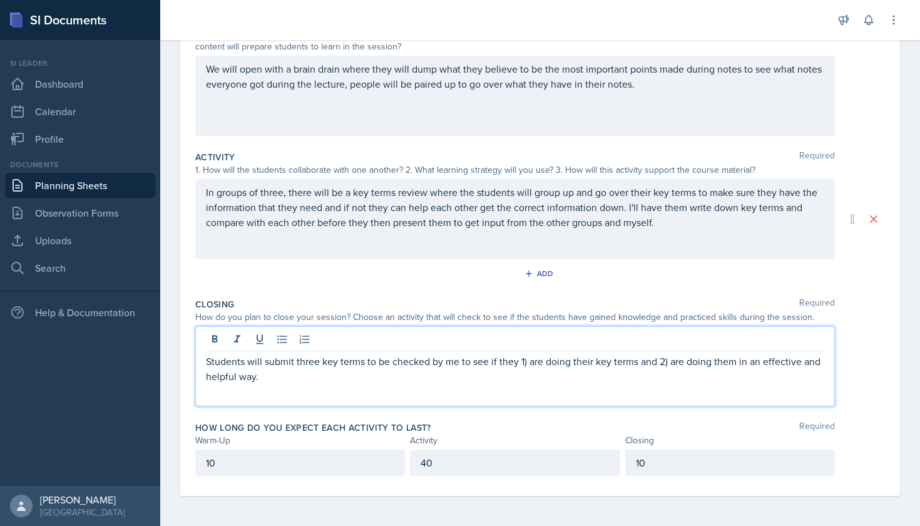
click at [860, 343] on div "Students will submit three key terms to be checked by me to see if they 1) are …" at bounding box center [540, 366] width 690 height 80
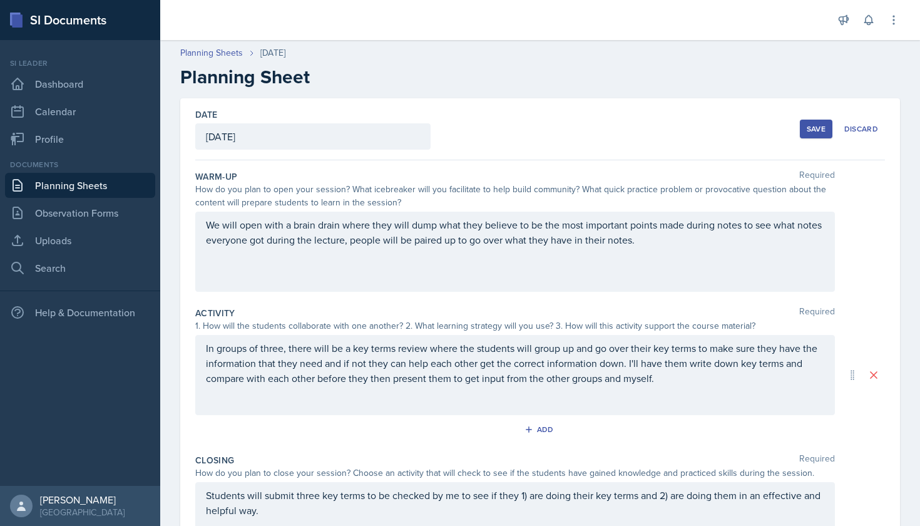
scroll to position [0, 0]
click at [820, 129] on div "Save" at bounding box center [816, 129] width 19 height 10
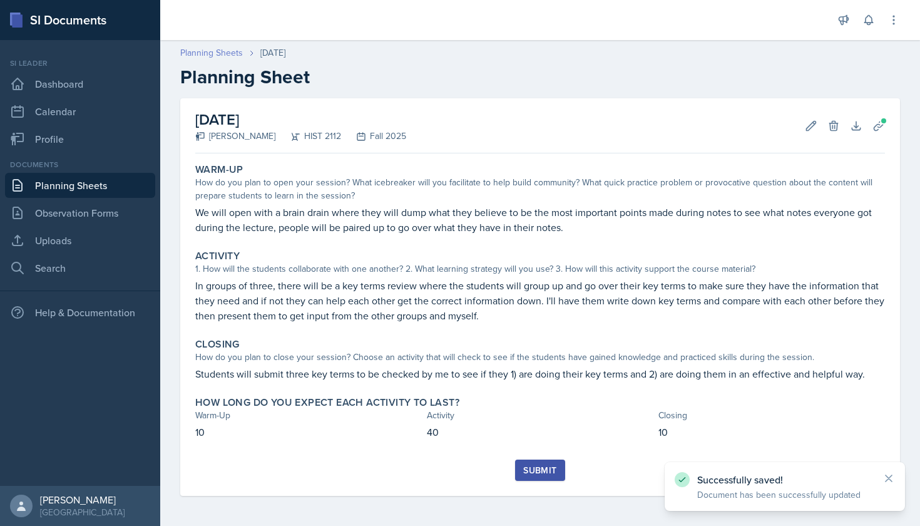
click at [221, 56] on link "Planning Sheets" at bounding box center [211, 52] width 63 height 13
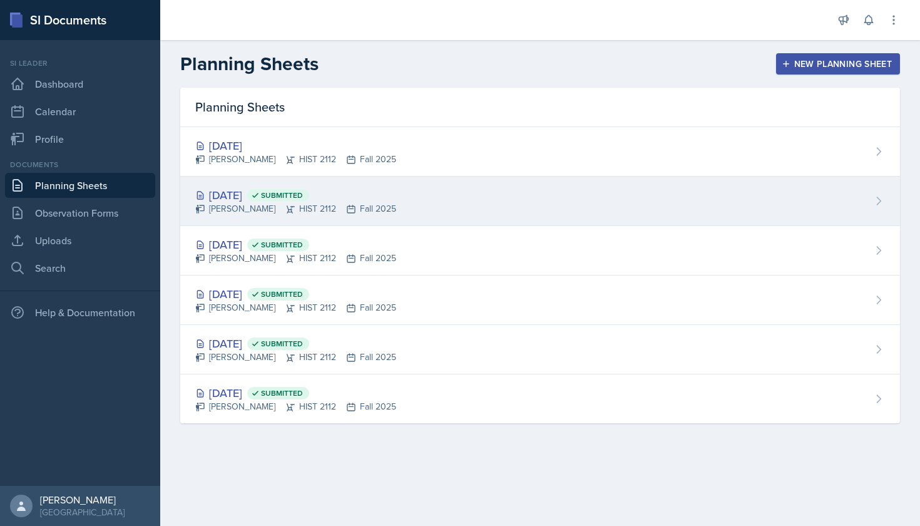
click at [246, 189] on div "[DATE] Submitted" at bounding box center [295, 194] width 201 height 17
